Goal: Information Seeking & Learning: Learn about a topic

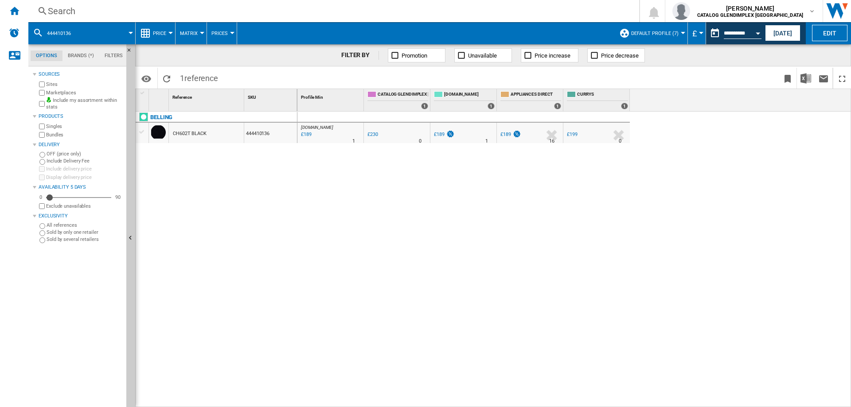
click at [56, 10] on div "Search" at bounding box center [332, 11] width 568 height 12
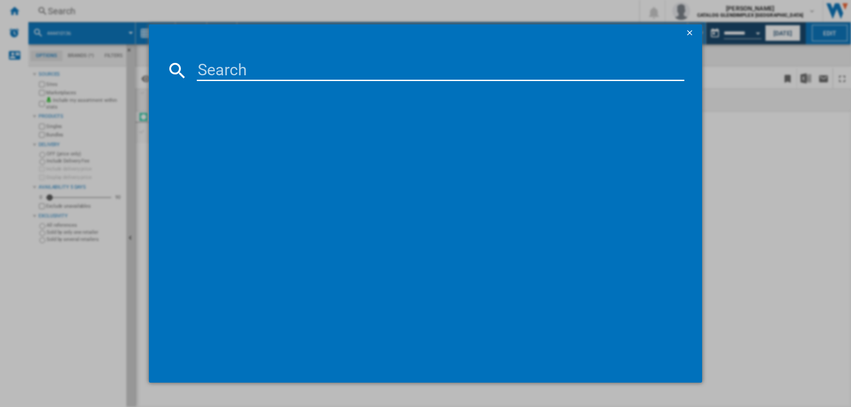
click at [234, 75] on input at bounding box center [441, 70] width 488 height 21
type input "444411826"
click at [243, 128] on div "[GEOGRAPHIC_DATA] 100E 444411826 BLACK" at bounding box center [431, 128] width 479 height 9
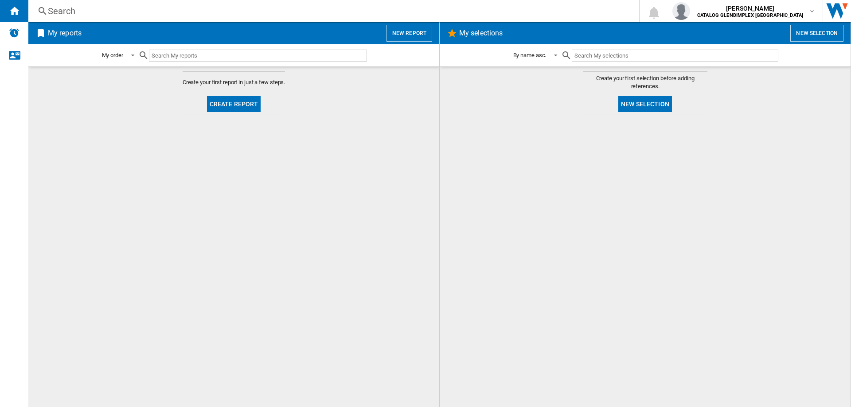
click at [59, 14] on div "Search" at bounding box center [332, 11] width 568 height 12
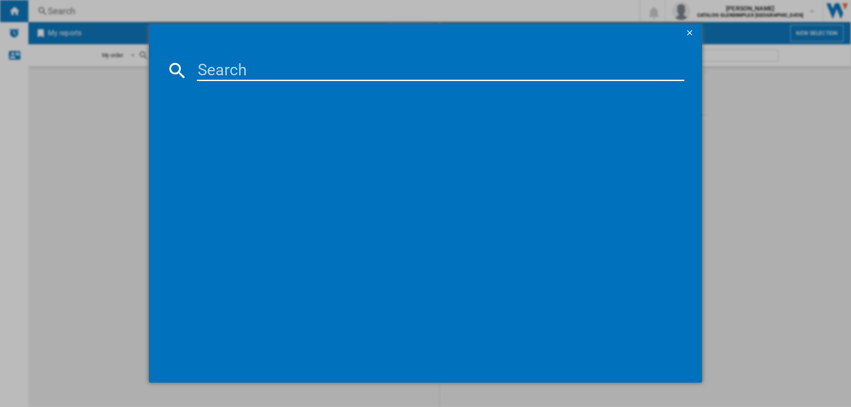
click at [210, 63] on input at bounding box center [441, 70] width 488 height 21
paste input "444411826"
type input "444411826"
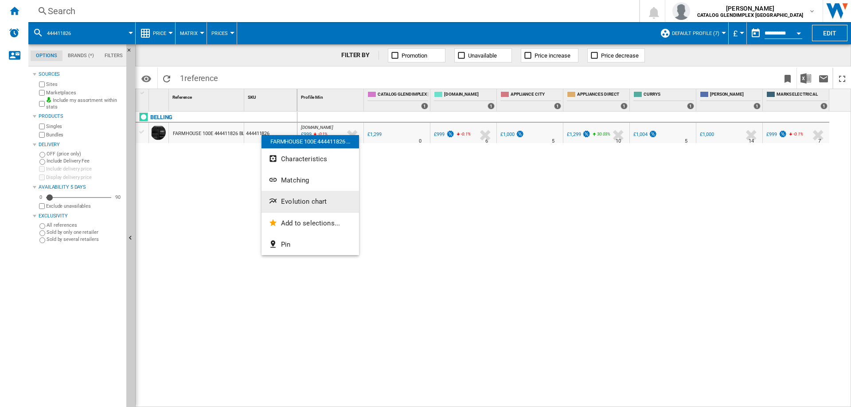
click at [301, 197] on button "Evolution chart" at bounding box center [310, 201] width 98 height 21
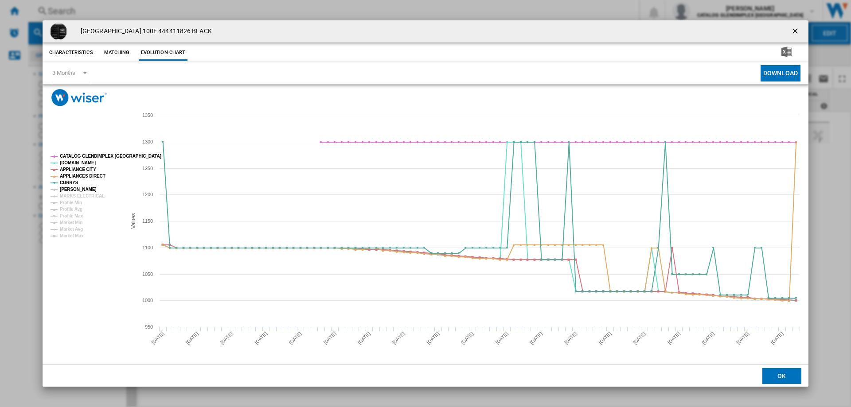
click at [67, 191] on tspan "[PERSON_NAME]" at bounding box center [78, 189] width 37 height 5
click at [68, 198] on tspan "MARKS ELECTRICAL" at bounding box center [82, 196] width 45 height 5
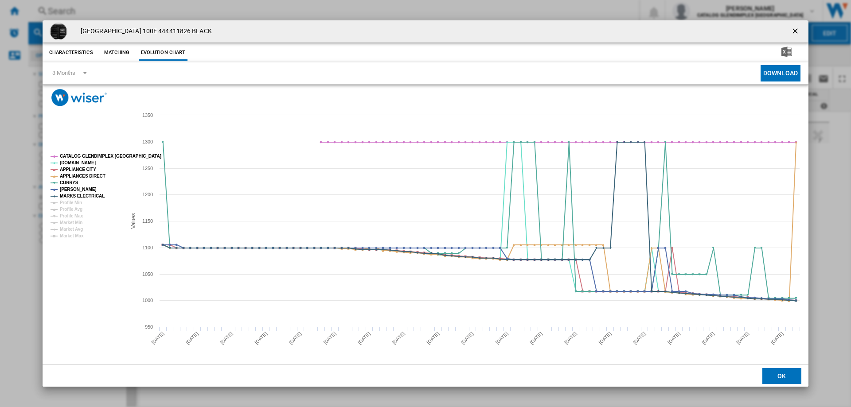
click at [792, 32] on ng-md-icon "getI18NText('BUTTONS.CLOSE_DIALOG')" at bounding box center [796, 32] width 11 height 11
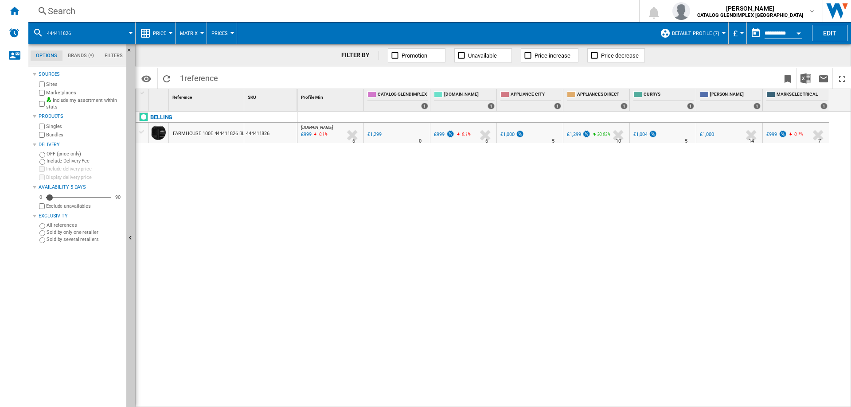
click at [444, 135] on div "£999" at bounding box center [439, 135] width 11 height 6
click at [67, 10] on div "Search" at bounding box center [332, 11] width 568 height 12
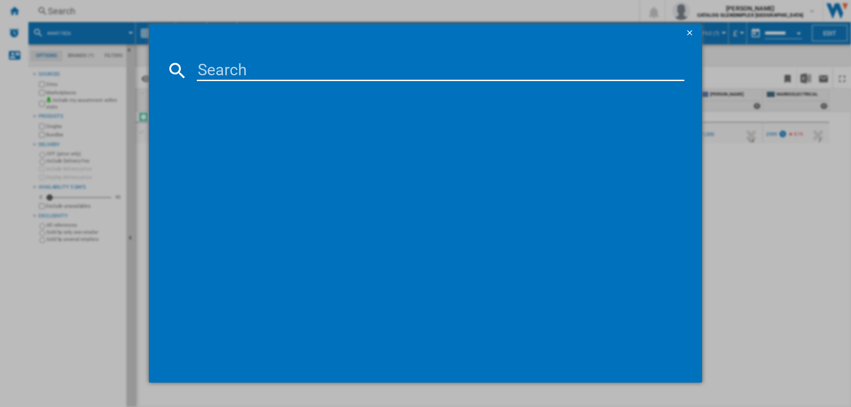
click at [221, 66] on input at bounding box center [441, 70] width 488 height 21
type input "444411865"
